Goal: Information Seeking & Learning: Find specific fact

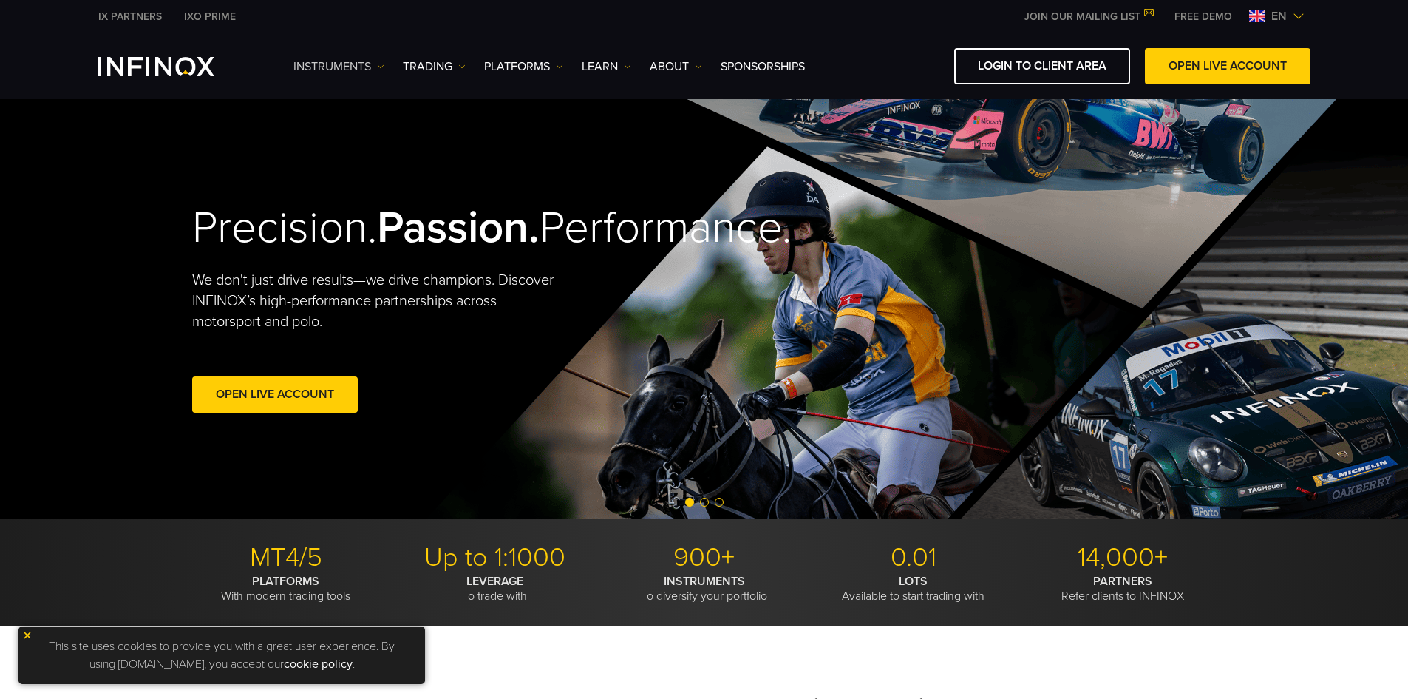
click at [367, 67] on link "Instruments" at bounding box center [339, 67] width 91 height 18
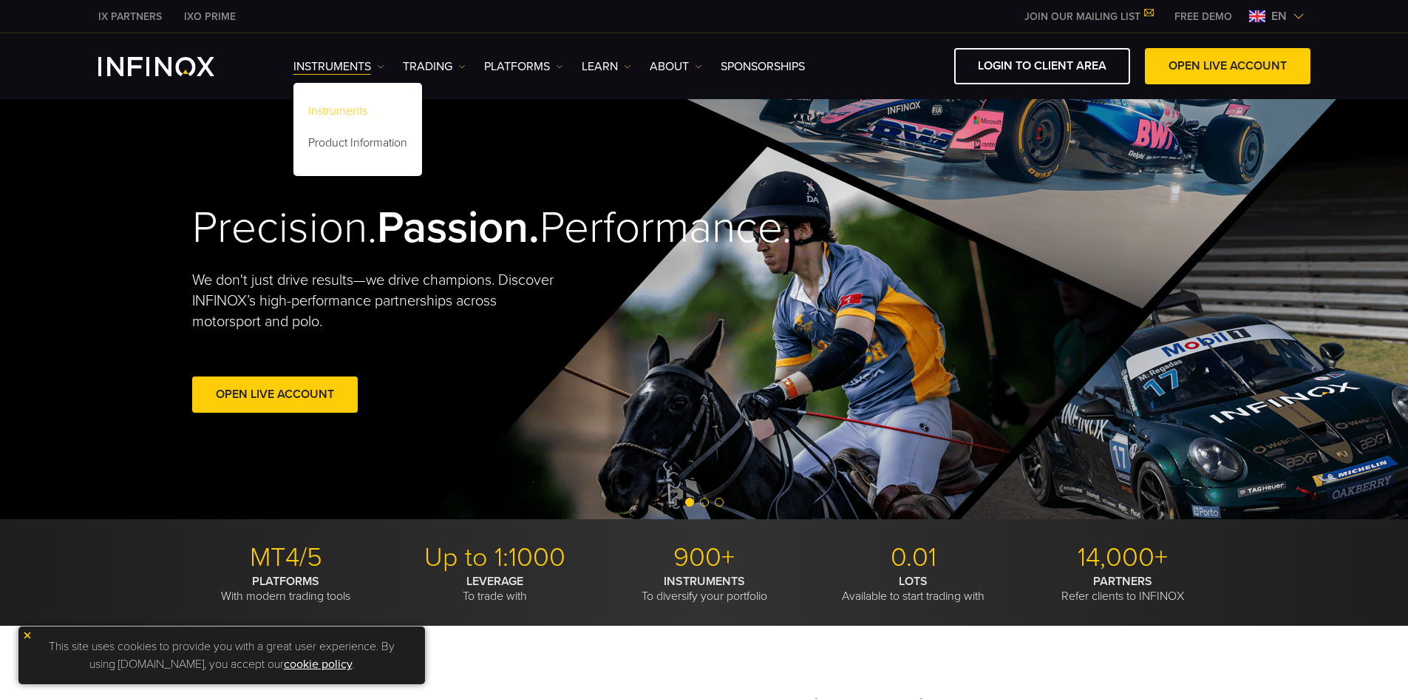
click at [362, 108] on link "Instruments" at bounding box center [358, 114] width 129 height 32
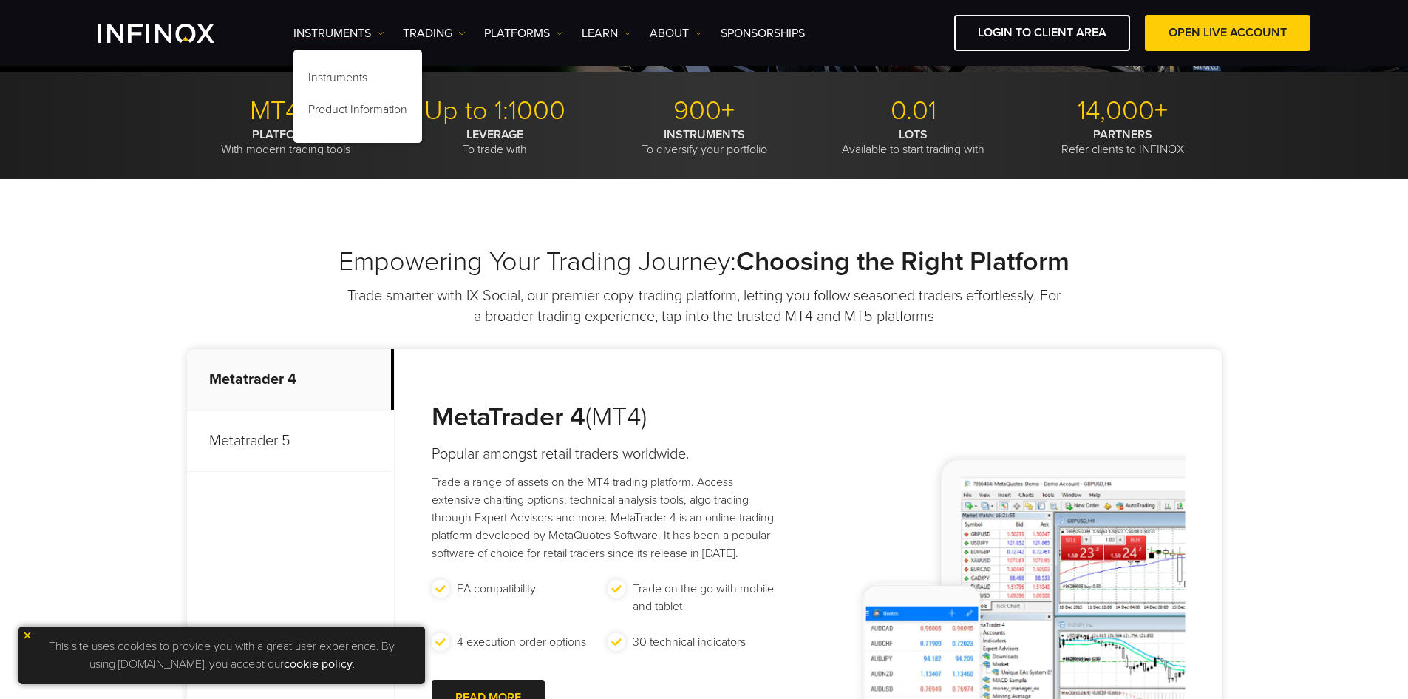
scroll to position [444, 0]
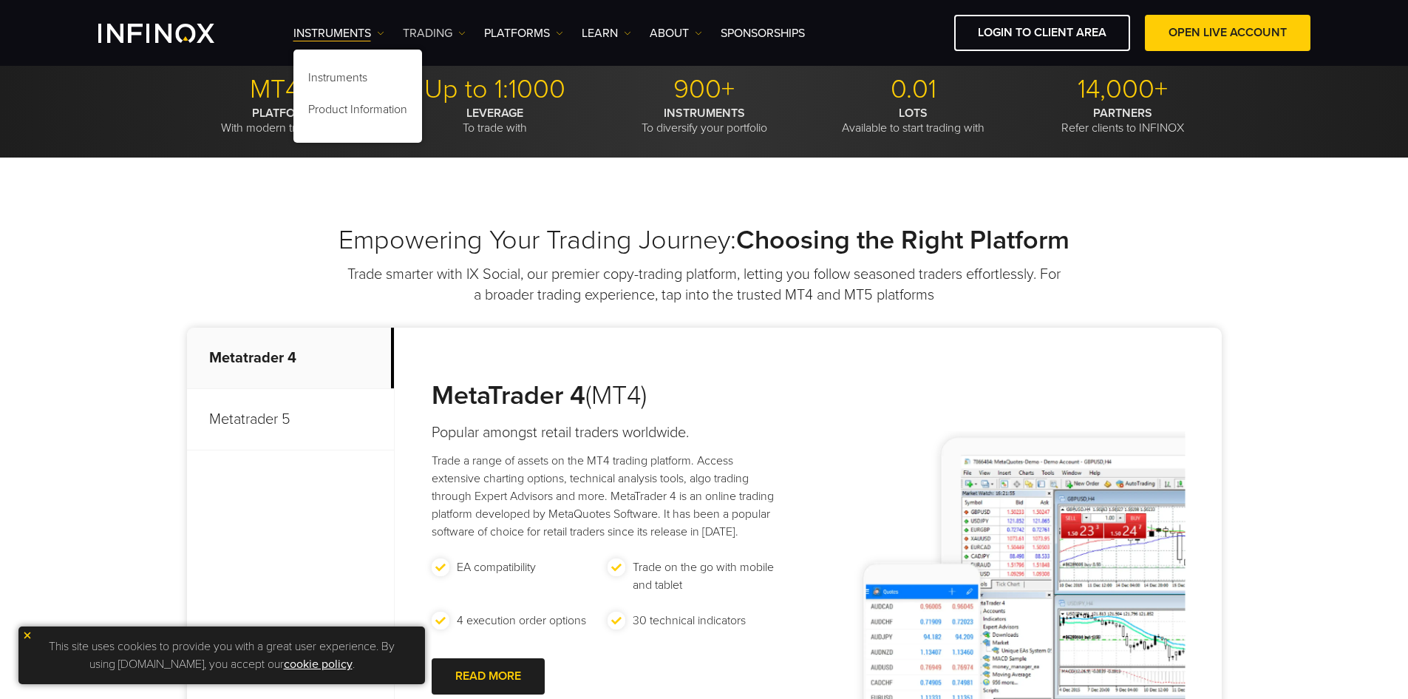
click at [440, 36] on link "TRADING" at bounding box center [434, 33] width 63 height 18
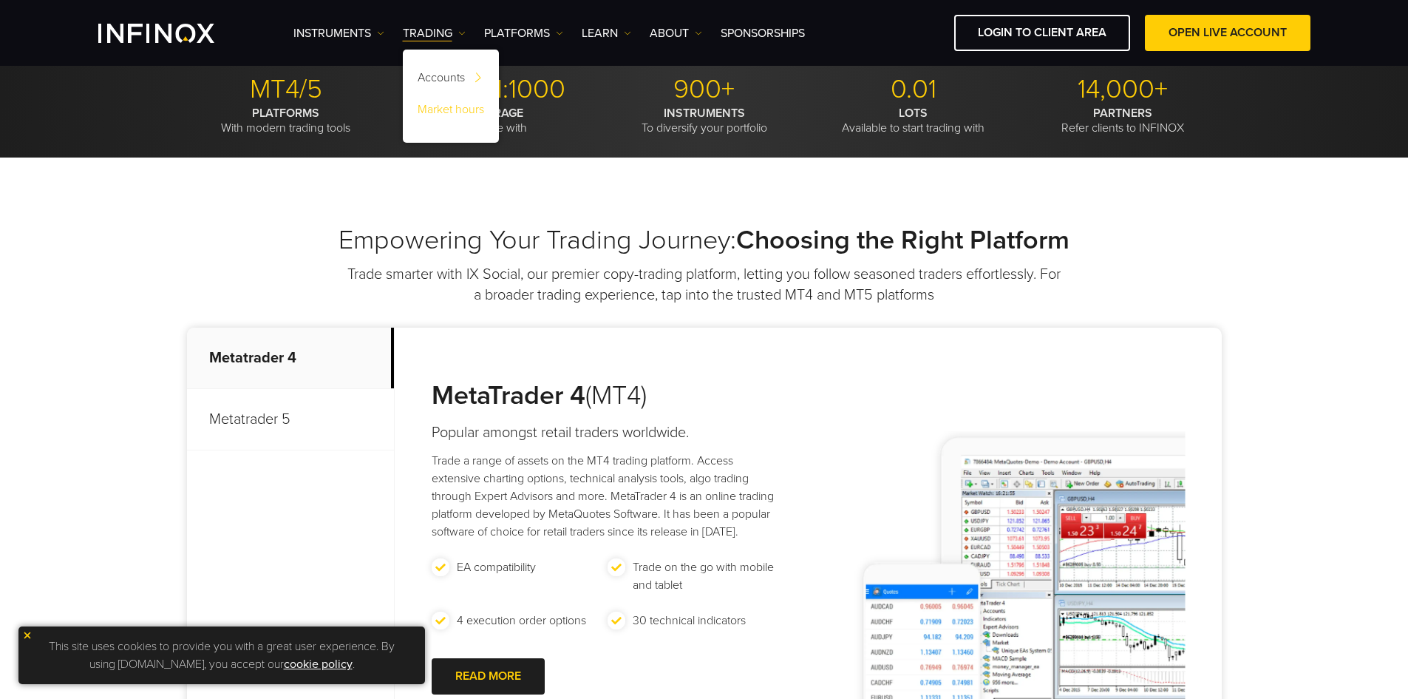
click at [455, 106] on link "Market hours" at bounding box center [451, 112] width 96 height 32
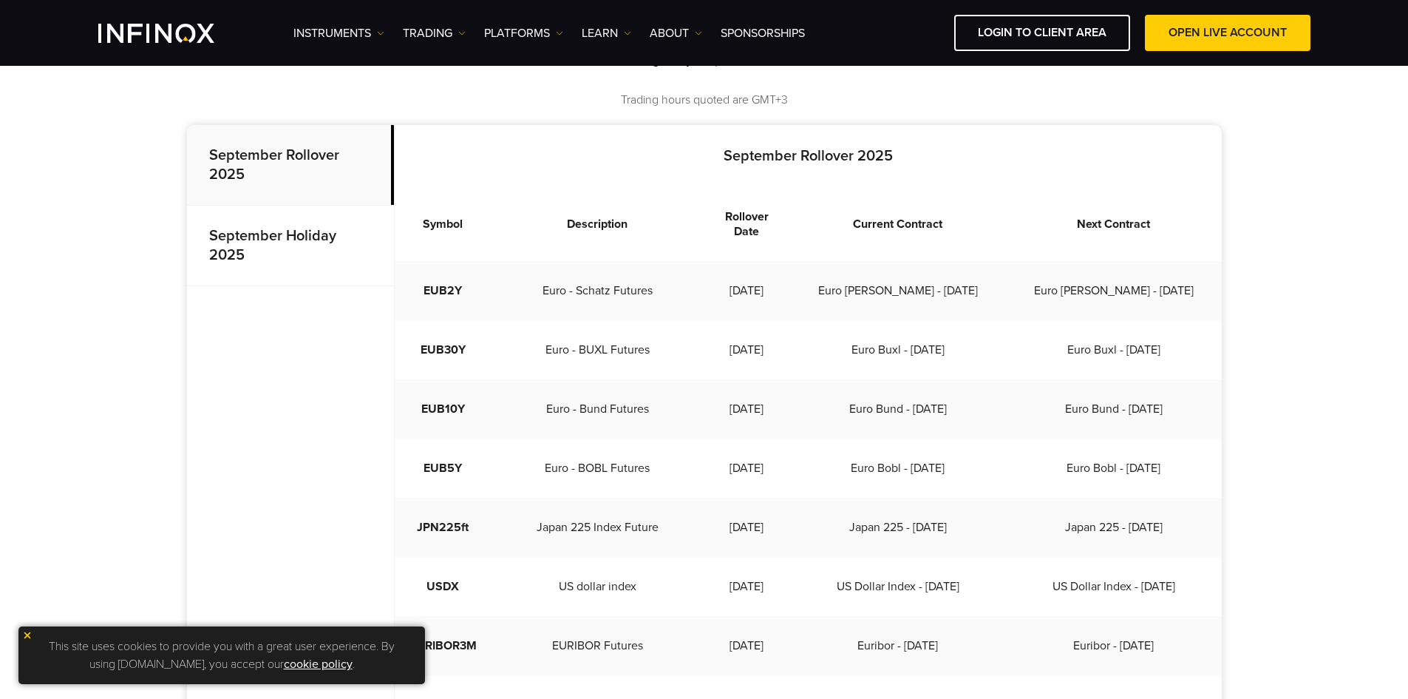
click at [304, 228] on strong "September Holiday 2025" at bounding box center [272, 245] width 127 height 37
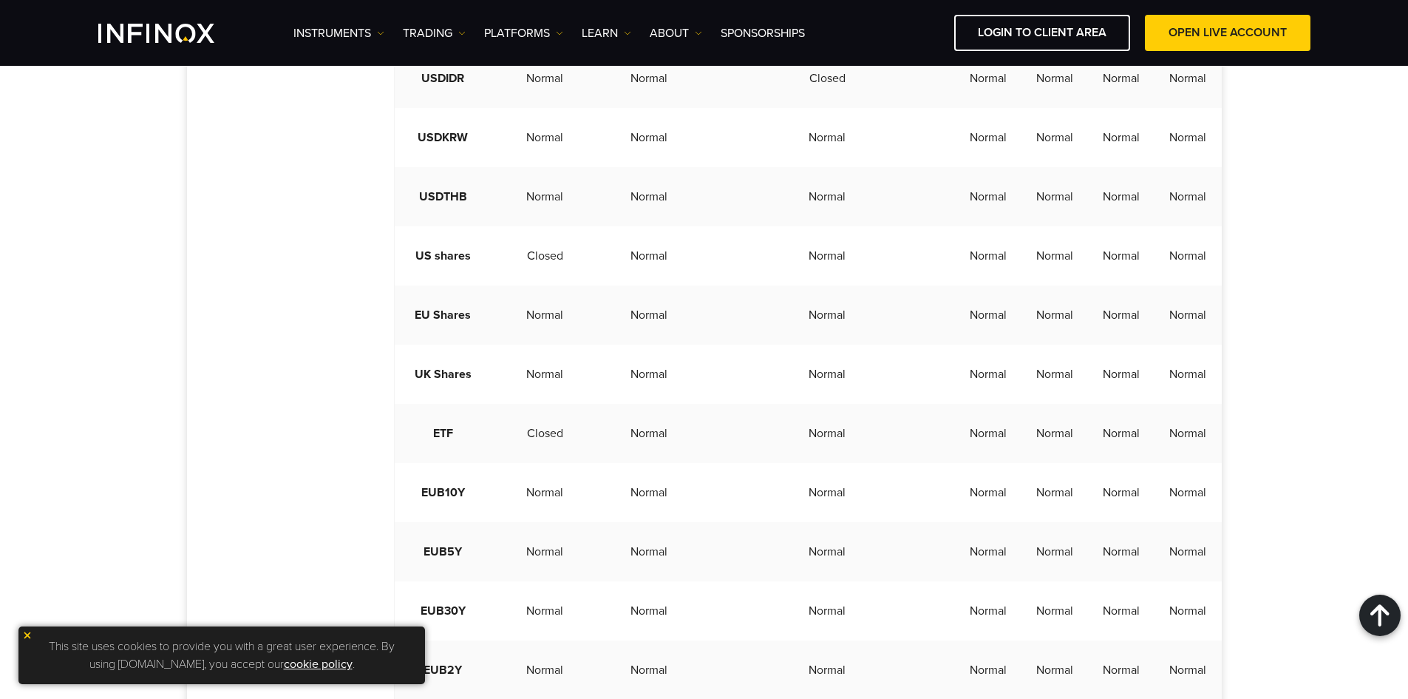
scroll to position [3844, 0]
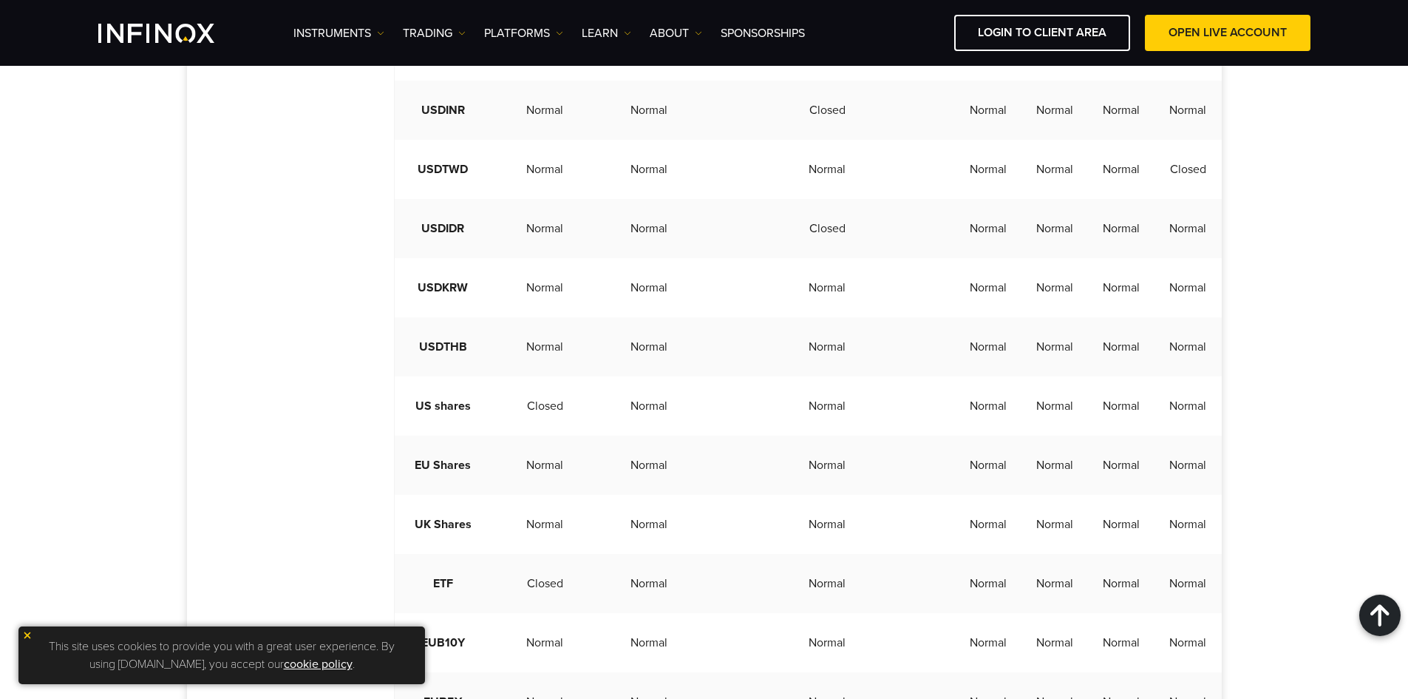
click at [24, 630] on img at bounding box center [27, 635] width 10 height 10
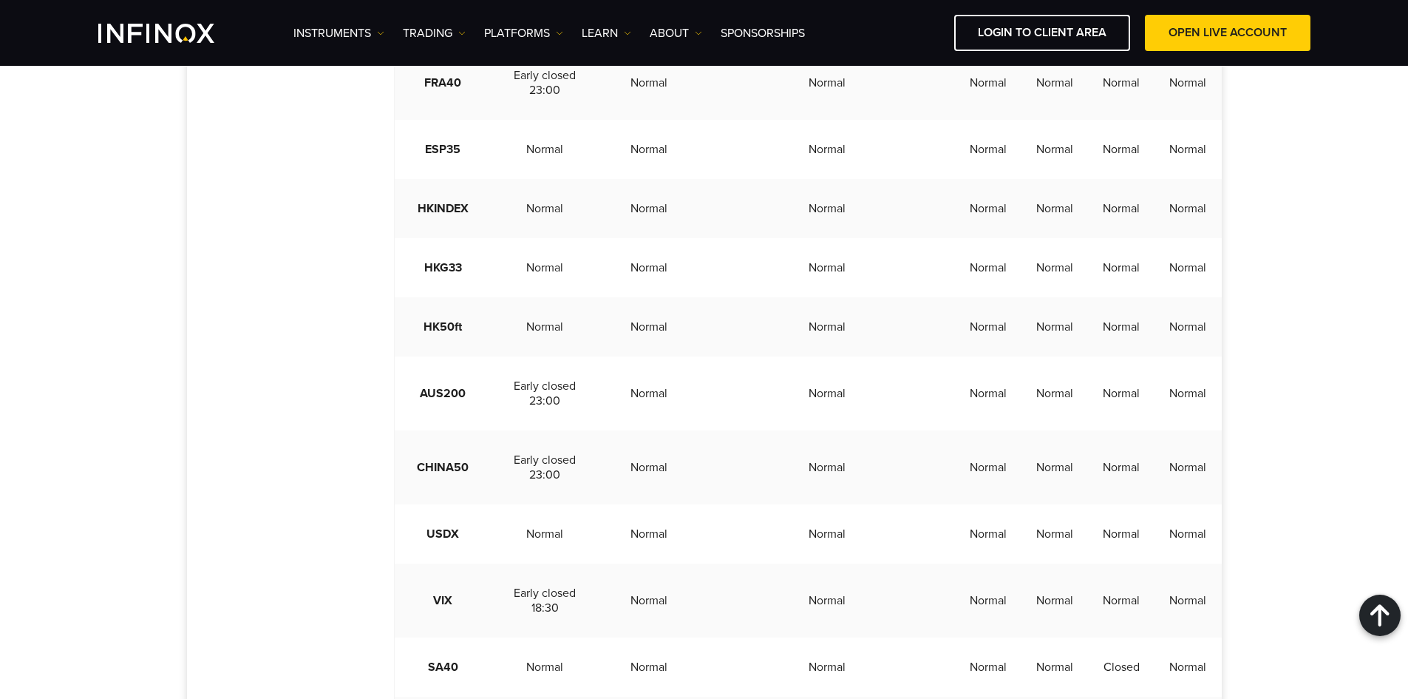
scroll to position [1700, 0]
